Goal: Book appointment/travel/reservation

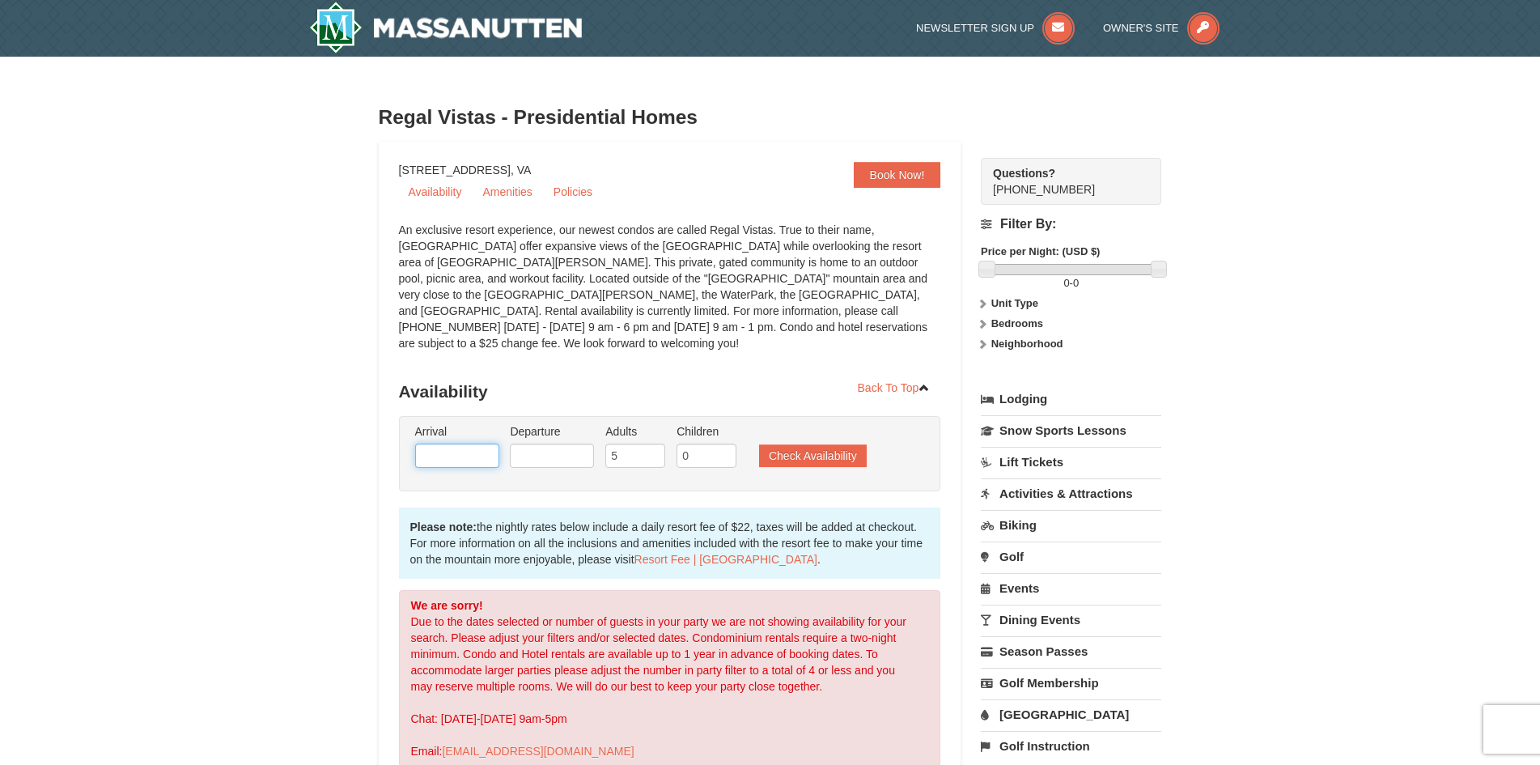
click at [477, 443] on input "text" at bounding box center [457, 455] width 84 height 24
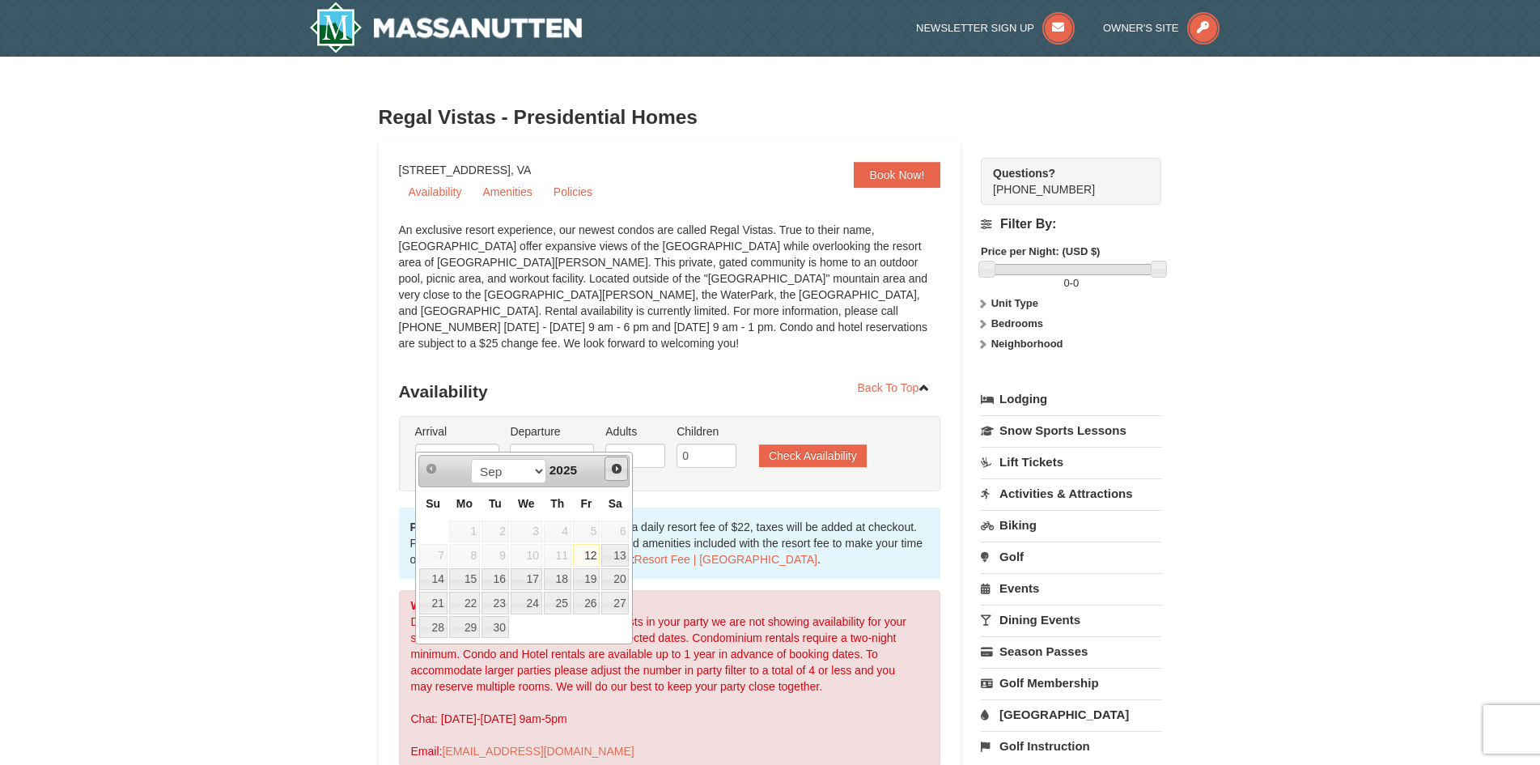
click at [614, 465] on span "Next" at bounding box center [616, 468] width 13 height 13
click at [505, 606] on link "23" at bounding box center [496, 603] width 28 height 23
type input "[DATE]"
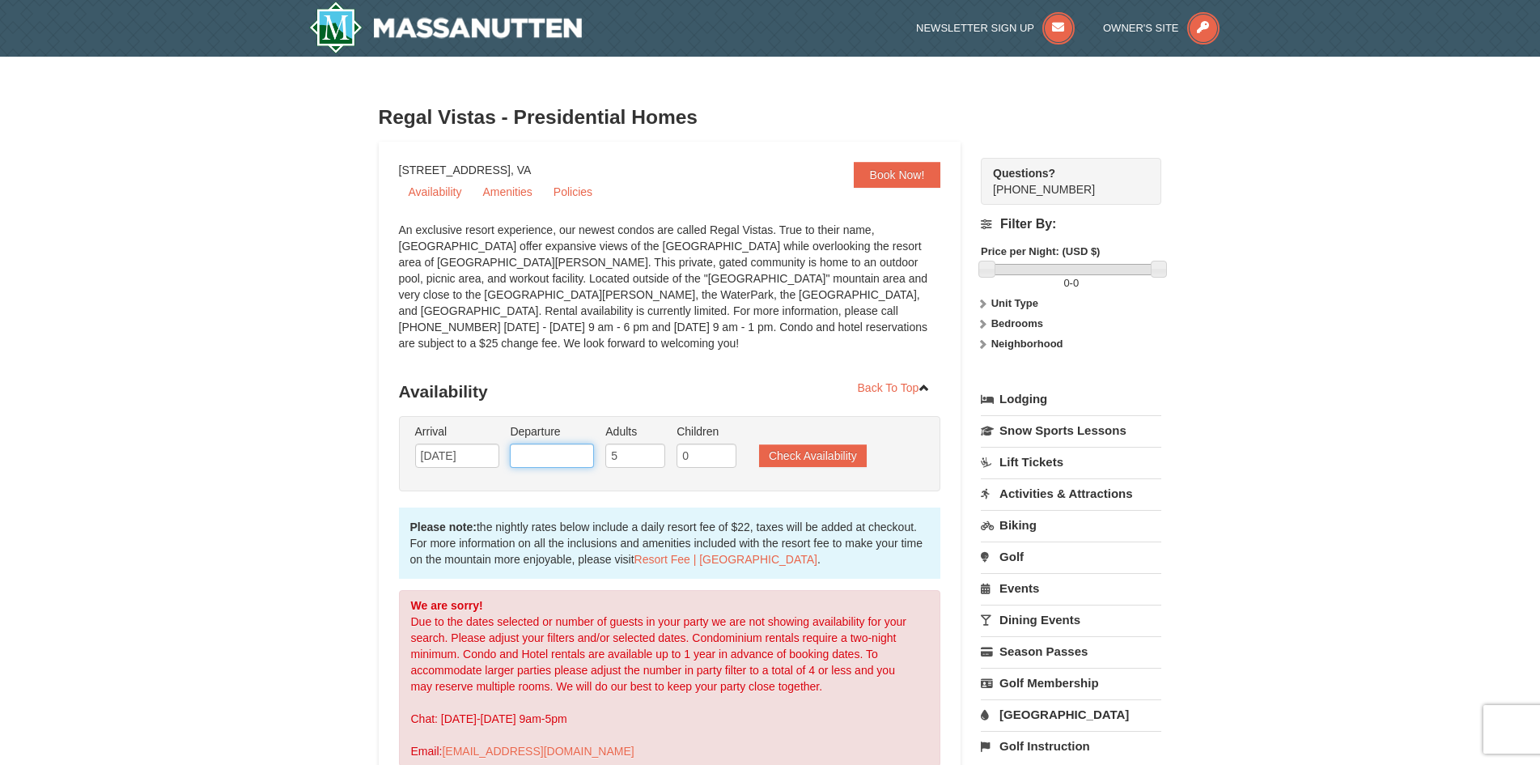
click at [574, 443] on input "text" at bounding box center [552, 455] width 84 height 24
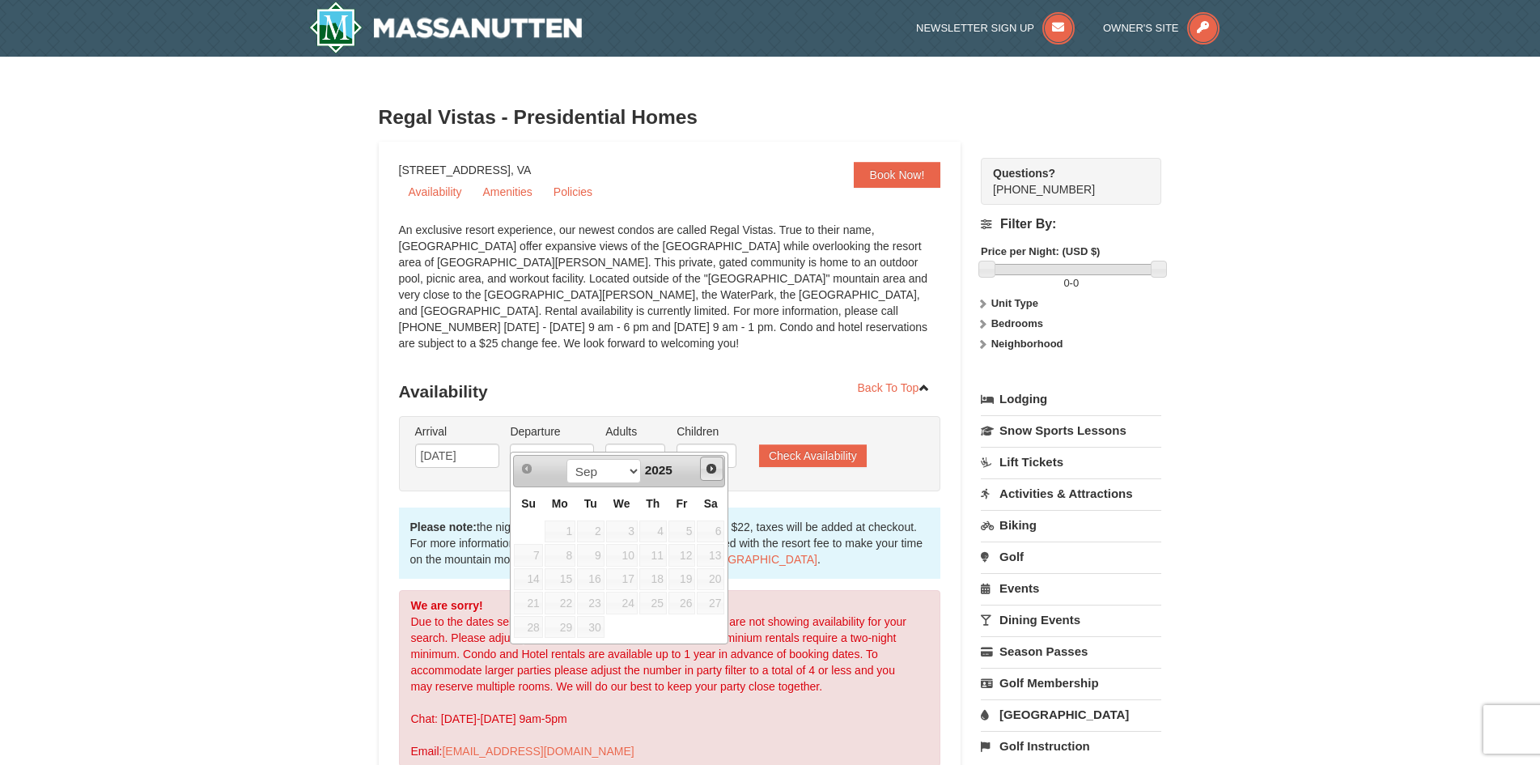
click at [708, 462] on span "Next" at bounding box center [711, 468] width 13 height 13
click at [688, 605] on link "26" at bounding box center [682, 603] width 28 height 23
type input "[DATE]"
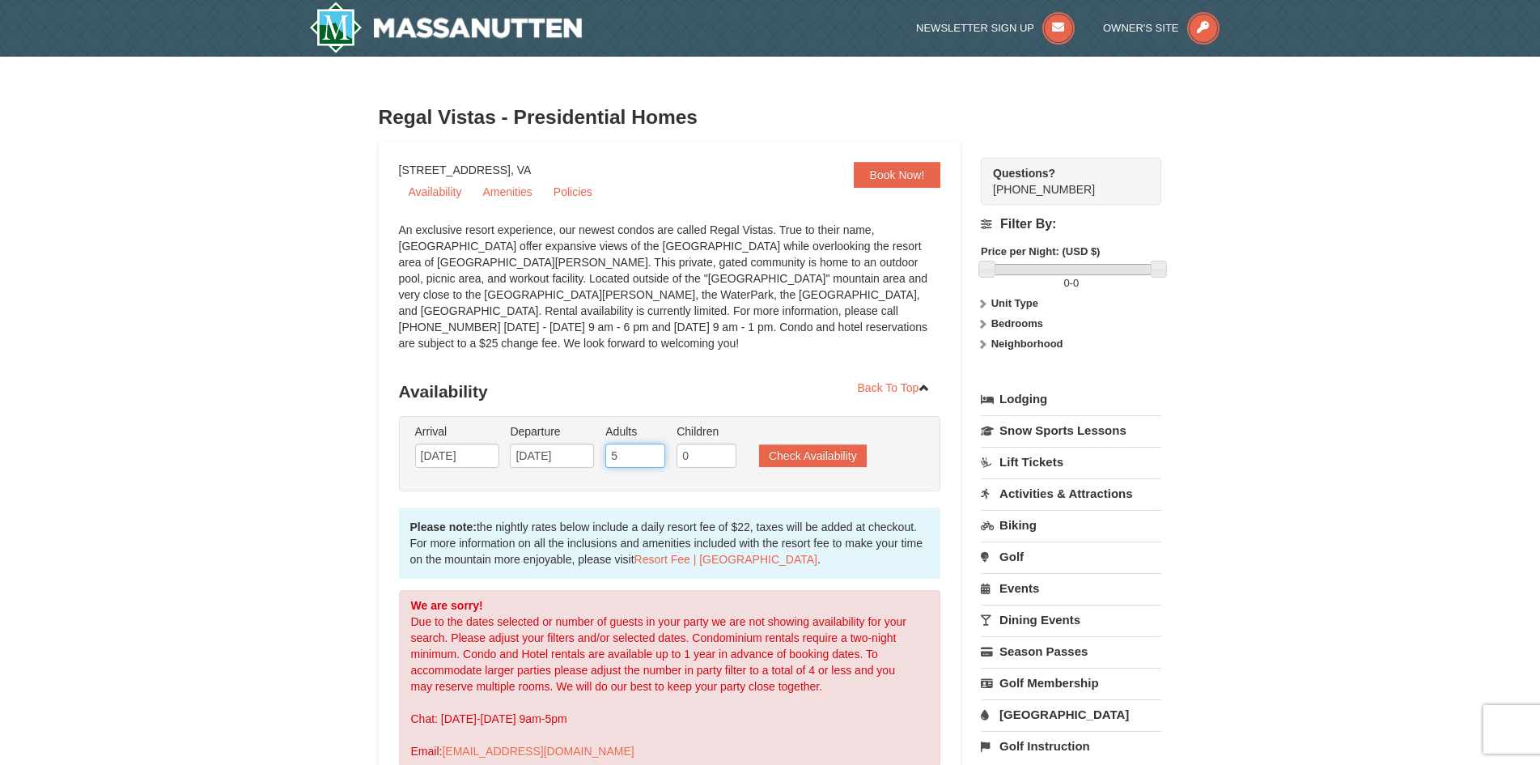
click at [639, 448] on input "5" at bounding box center [635, 455] width 60 height 24
type input "6"
click at [653, 443] on input "6" at bounding box center [635, 455] width 60 height 24
click at [805, 445] on button "Check Availability" at bounding box center [813, 455] width 108 height 23
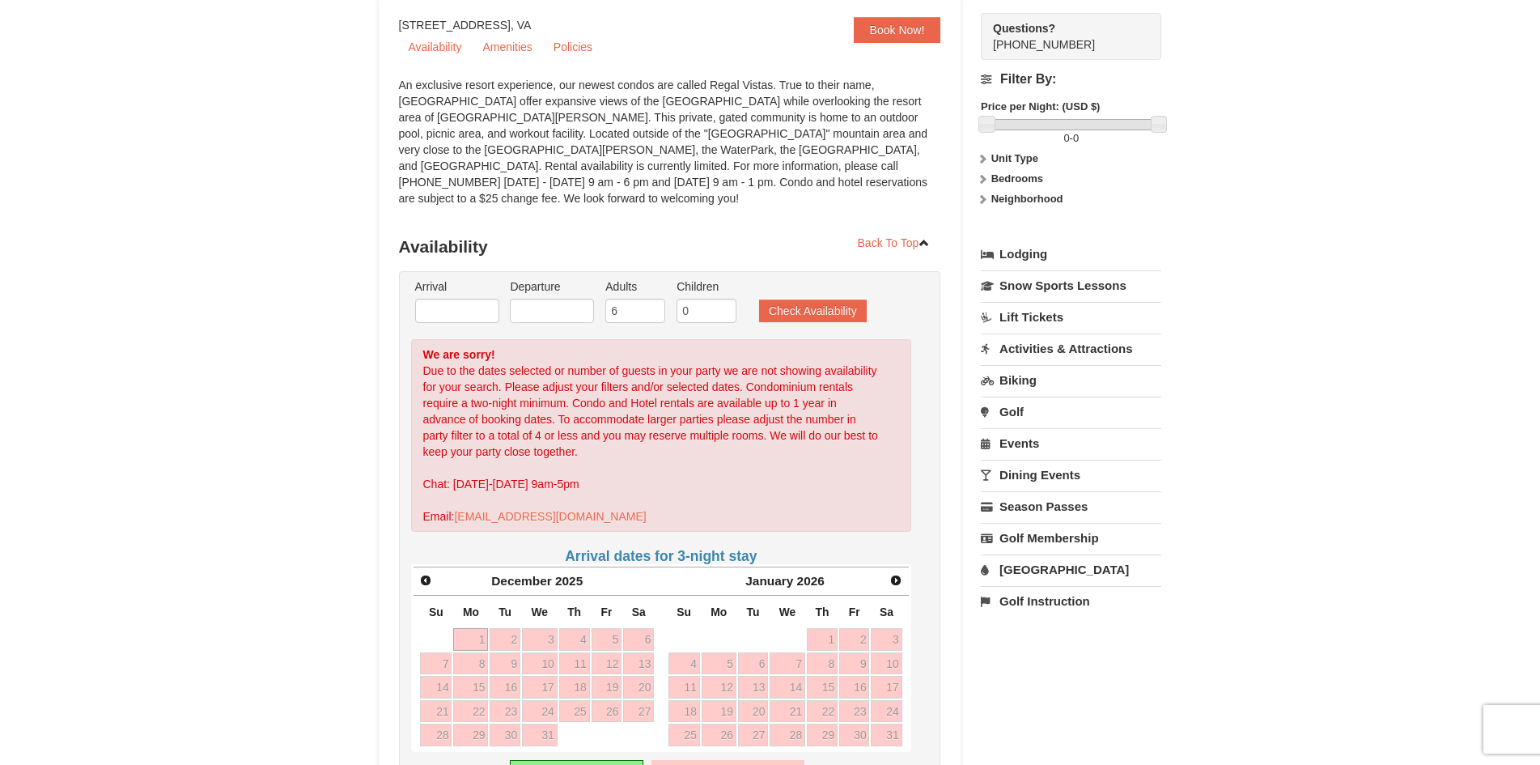
scroll to position [117, 0]
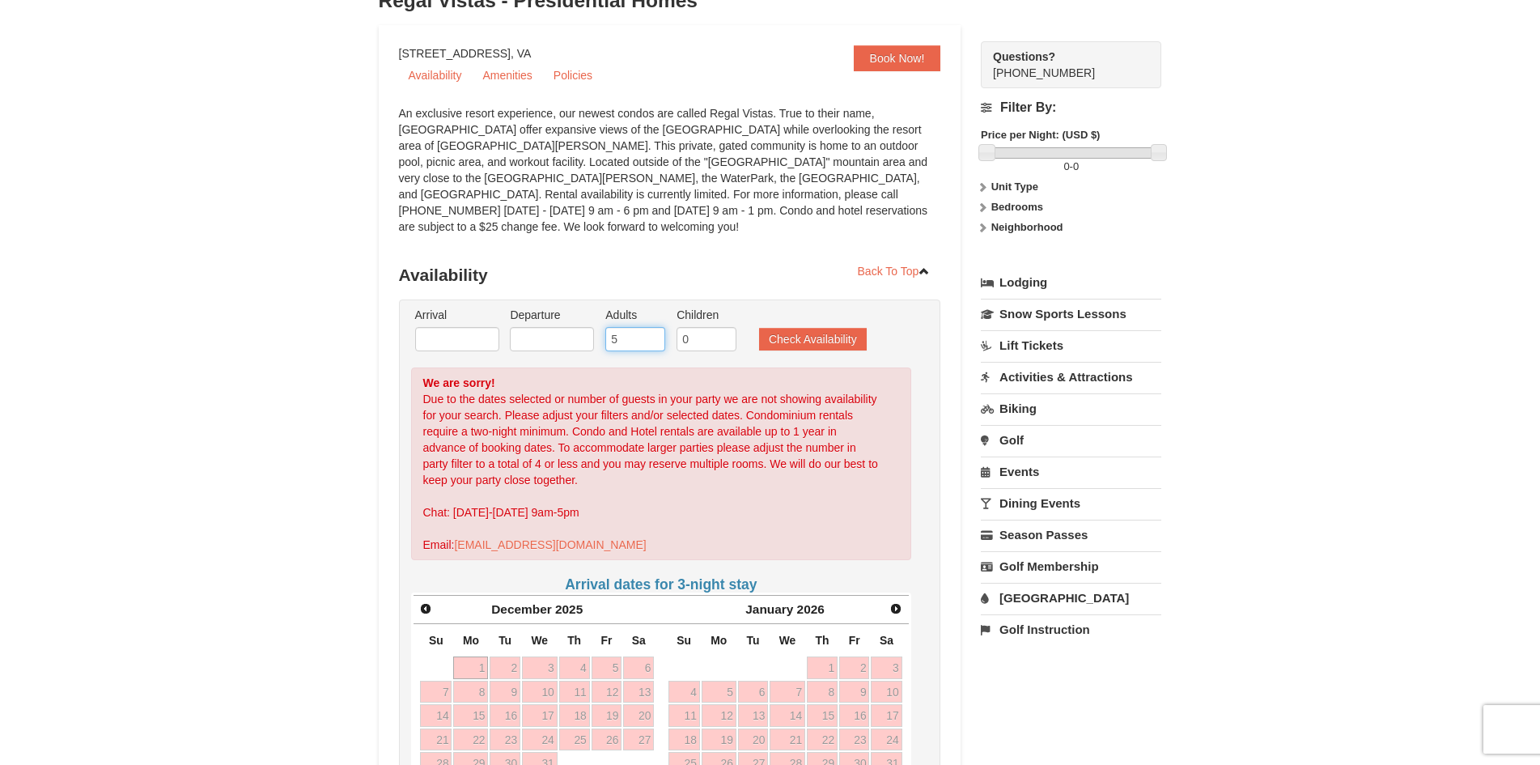
type input "5"
click at [654, 330] on input "5" at bounding box center [635, 339] width 60 height 24
click at [775, 330] on button "Check Availability" at bounding box center [813, 339] width 108 height 23
